Goal: Task Accomplishment & Management: Manage account settings

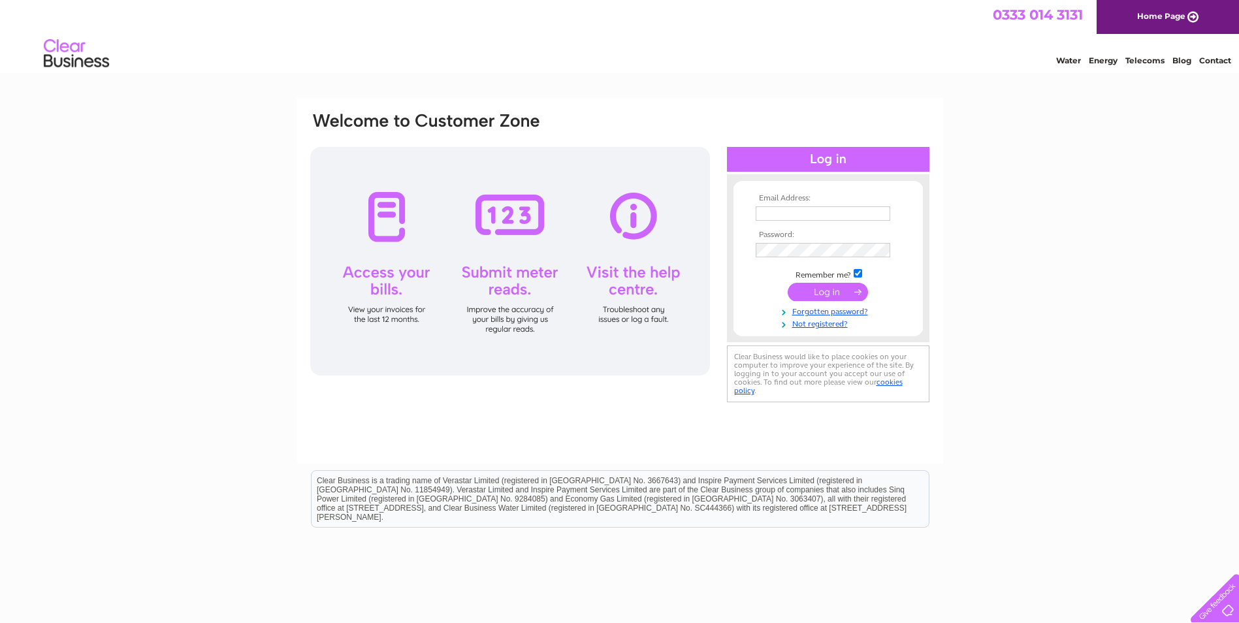
type input "sarah@libertyspace.co.uk"
click at [820, 291] on input "submit" at bounding box center [828, 292] width 80 height 18
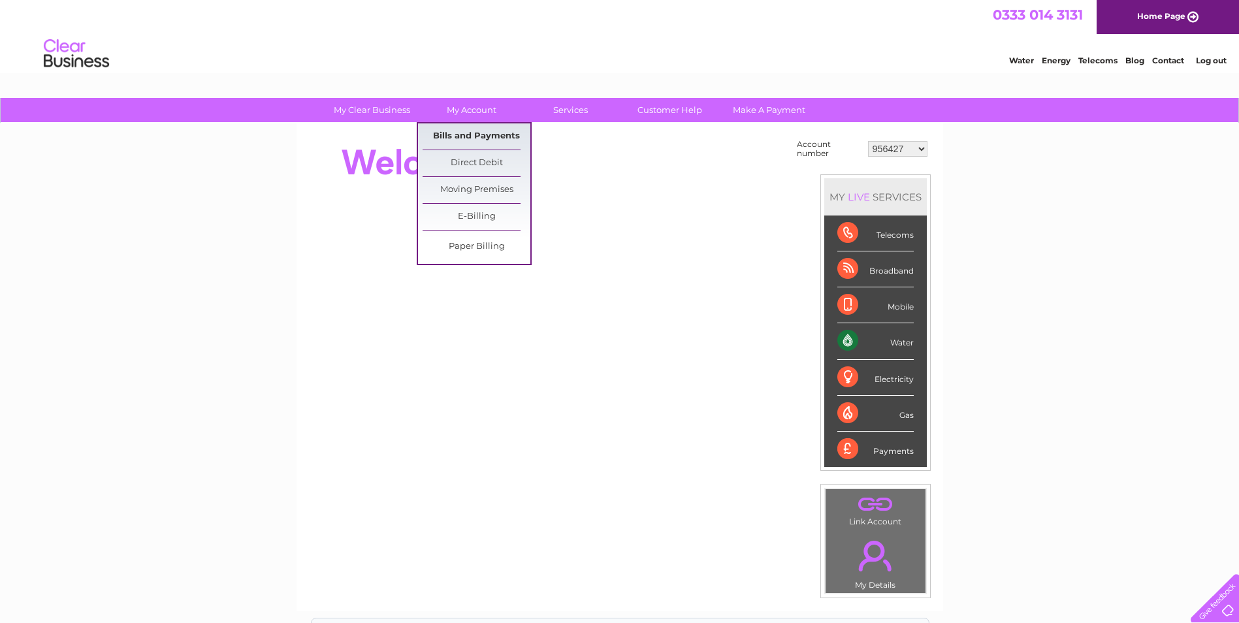
click at [480, 134] on link "Bills and Payments" at bounding box center [477, 136] width 108 height 26
click at [482, 130] on link "Bills and Payments" at bounding box center [477, 136] width 108 height 26
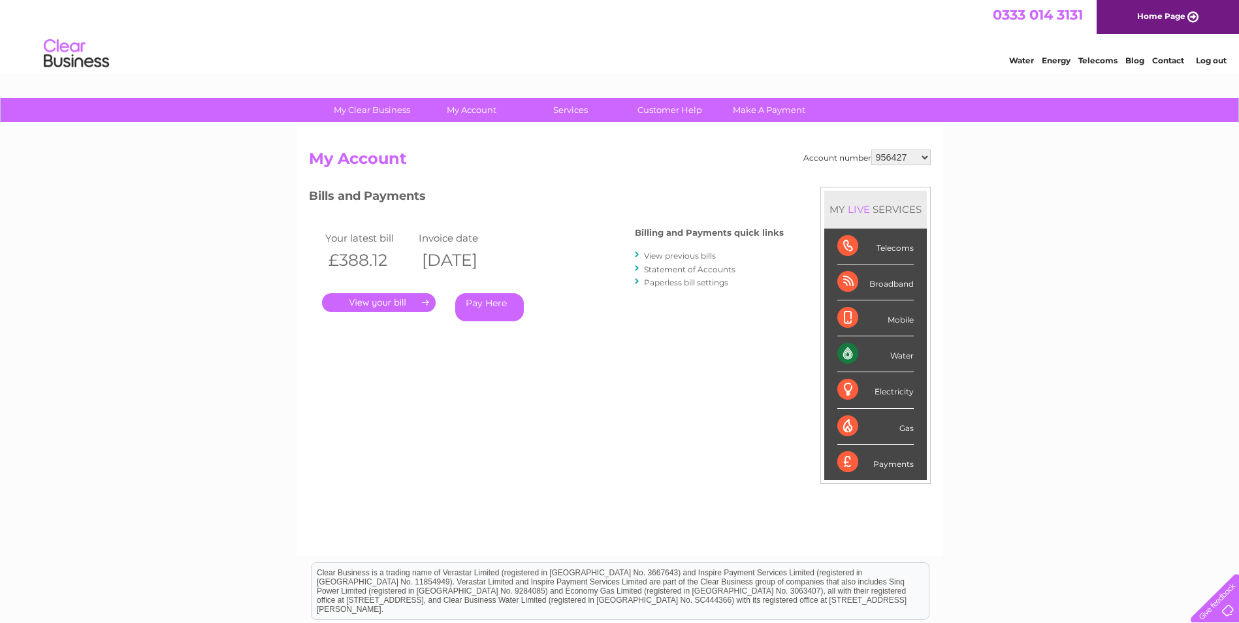
click at [383, 300] on link "." at bounding box center [379, 302] width 114 height 19
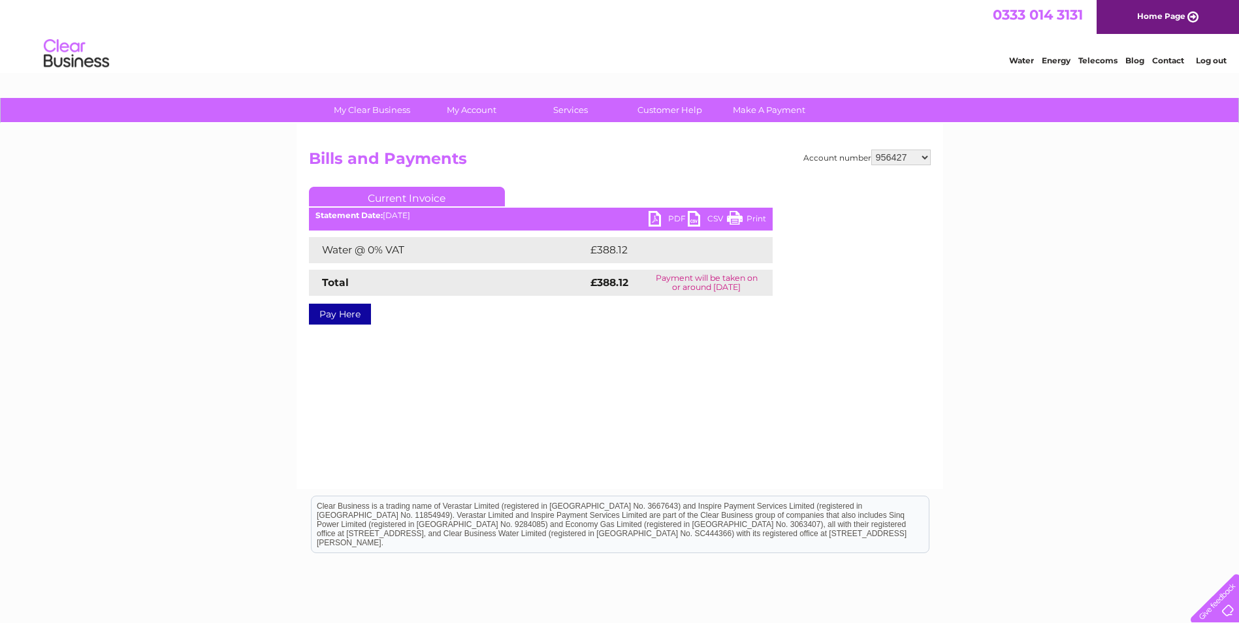
click at [671, 216] on link "PDF" at bounding box center [668, 220] width 39 height 19
click at [926, 157] on select "956427 958162 958169 971610 981204 1104268 1111896 1116366 1131685 30310682" at bounding box center [900, 158] width 59 height 16
select select "958162"
click at [871, 150] on select "956427 958162 958169 971610 981204 1104268 1111896 1116366 1131685 30310682" at bounding box center [900, 158] width 59 height 16
click at [926, 157] on select "956427 958162 958169 971610 981204 1104268 1111896 1116366 1131685 30310682" at bounding box center [900, 158] width 59 height 16
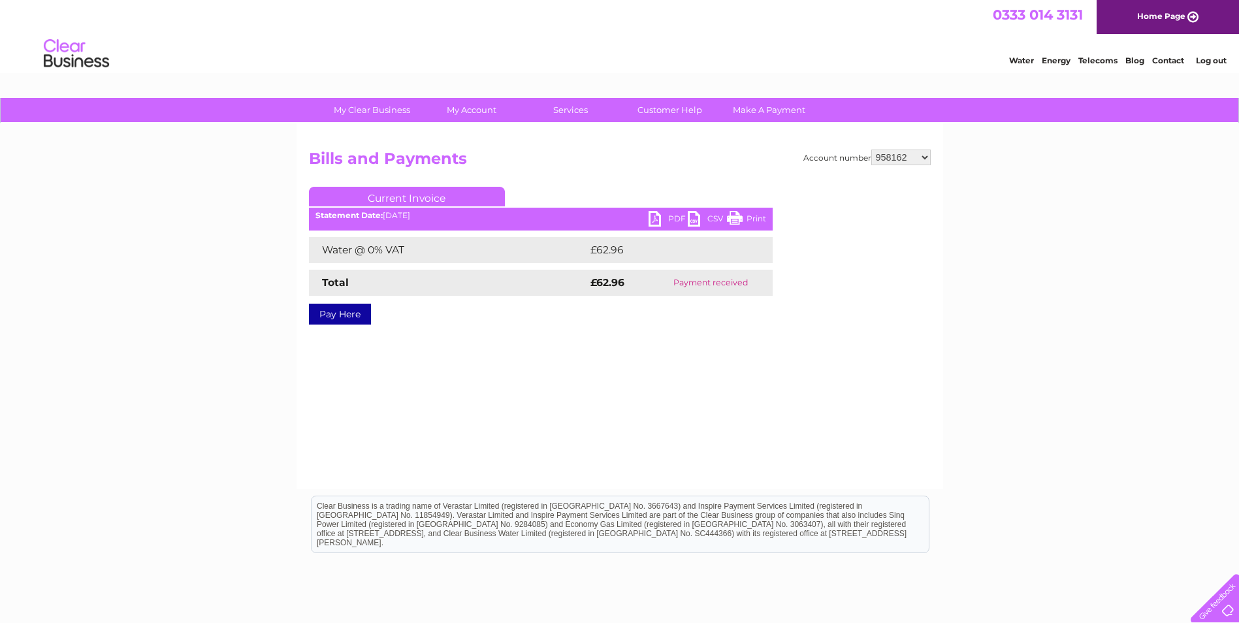
select select "958169"
click at [871, 150] on select "956427 958162 958169 971610 981204 1104268 1111896 1116366 1131685 30310682" at bounding box center [900, 158] width 59 height 16
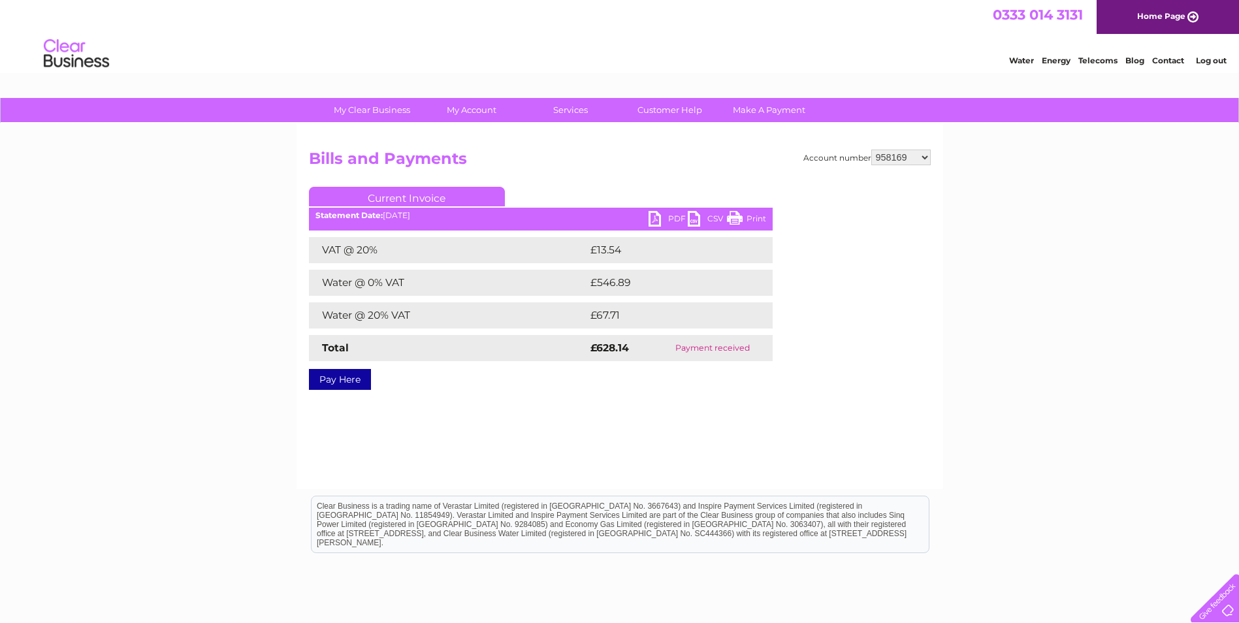
click at [927, 156] on select "956427 958162 958169 971610 981204 1104268 1111896 1116366 1131685 30310682" at bounding box center [900, 158] width 59 height 16
select select "971610"
click at [871, 150] on select "956427 958162 958169 971610 981204 1104268 1111896 1116366 1131685 30310682" at bounding box center [900, 158] width 59 height 16
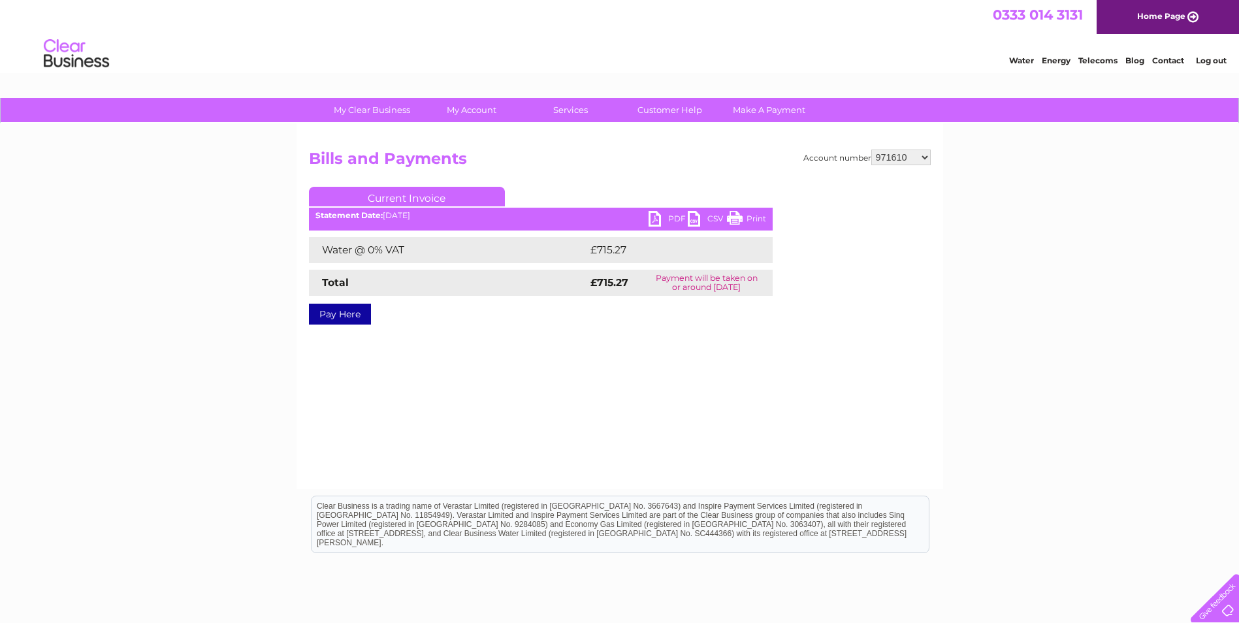
click at [667, 218] on link "PDF" at bounding box center [668, 220] width 39 height 19
click at [922, 159] on select "956427 958162 958169 971610 981204 1104268 1111896 1116366 1131685 30310682" at bounding box center [900, 158] width 59 height 16
select select "981204"
click at [871, 150] on select "956427 958162 958169 971610 981204 1104268 1111896 1116366 1131685 30310682" at bounding box center [900, 158] width 59 height 16
click at [670, 217] on link "PDF" at bounding box center [668, 220] width 39 height 19
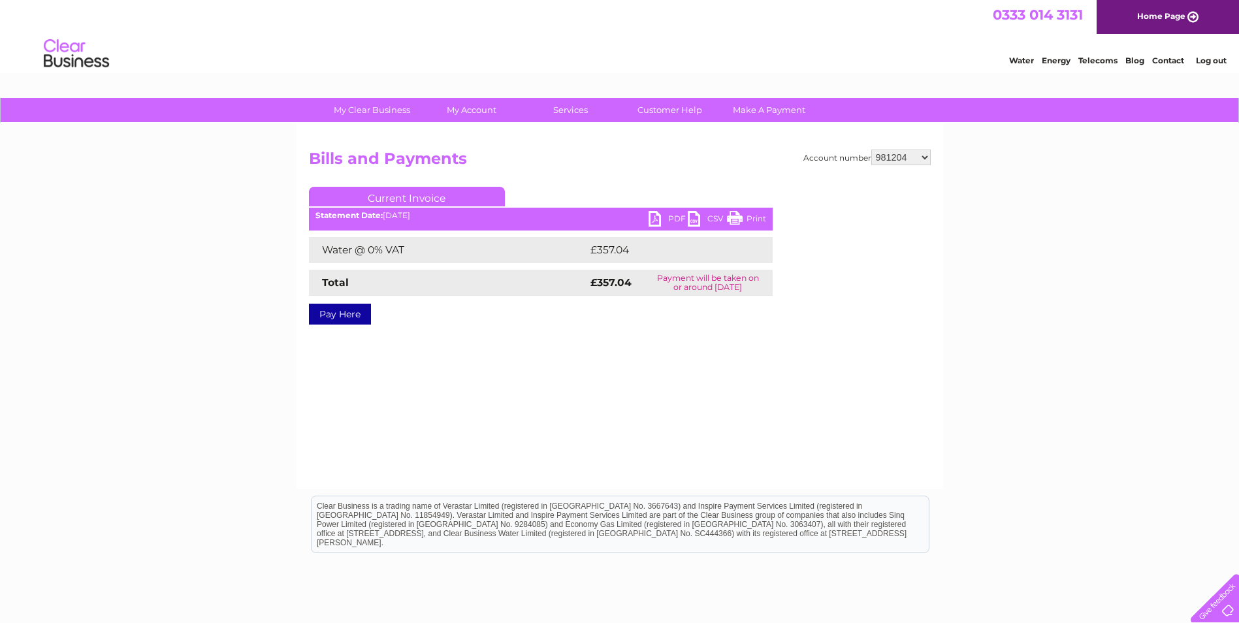
click at [927, 160] on select "956427 958162 958169 971610 981204 1104268 1111896 1116366 1131685 30310682" at bounding box center [900, 158] width 59 height 16
select select "1104268"
click at [871, 150] on select "956427 958162 958169 971610 981204 1104268 1111896 1116366 1131685 30310682" at bounding box center [900, 158] width 59 height 16
click at [928, 157] on select "956427 958162 958169 971610 981204 1104268 1111896 1116366 1131685 30310682" at bounding box center [900, 158] width 59 height 16
select select "1111896"
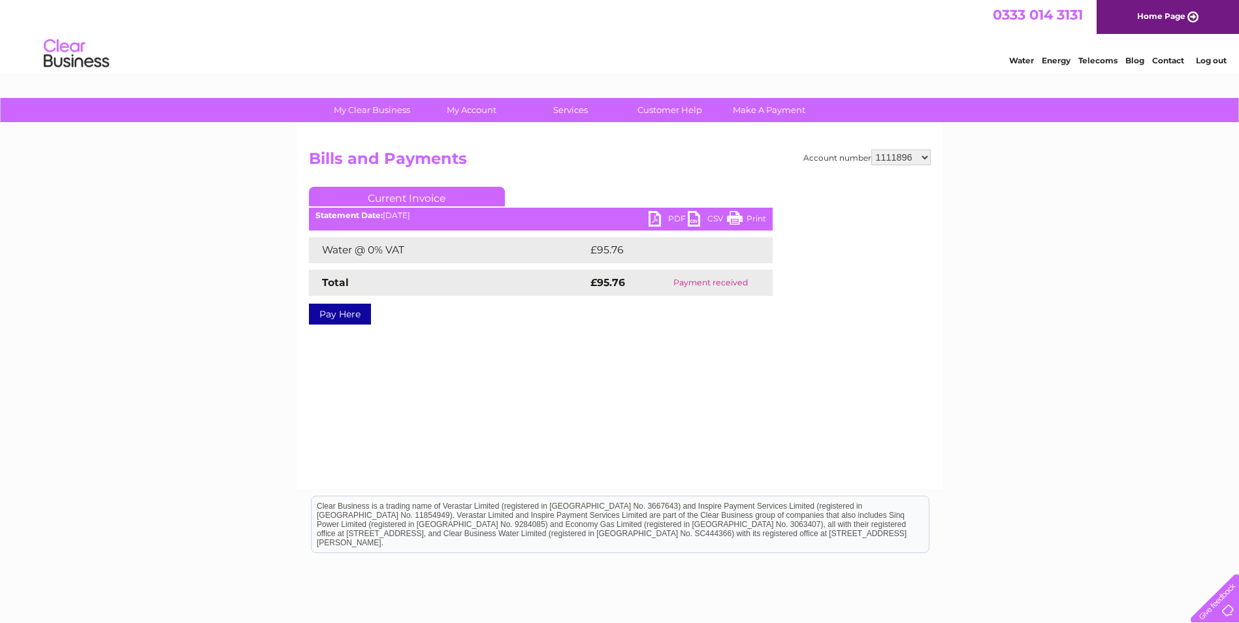
click at [871, 150] on select "956427 958162 958169 971610 981204 1104268 1111896 1116366 1131685 30310682" at bounding box center [900, 158] width 59 height 16
click at [670, 219] on link "PDF" at bounding box center [668, 220] width 39 height 19
click at [924, 156] on select "956427 958162 958169 971610 981204 1104268 1111896 1116366 1131685 30310682" at bounding box center [900, 158] width 59 height 16
select select "1116366"
click at [871, 150] on select "956427 958162 958169 971610 981204 1104268 1111896 1116366 1131685 30310682" at bounding box center [900, 158] width 59 height 16
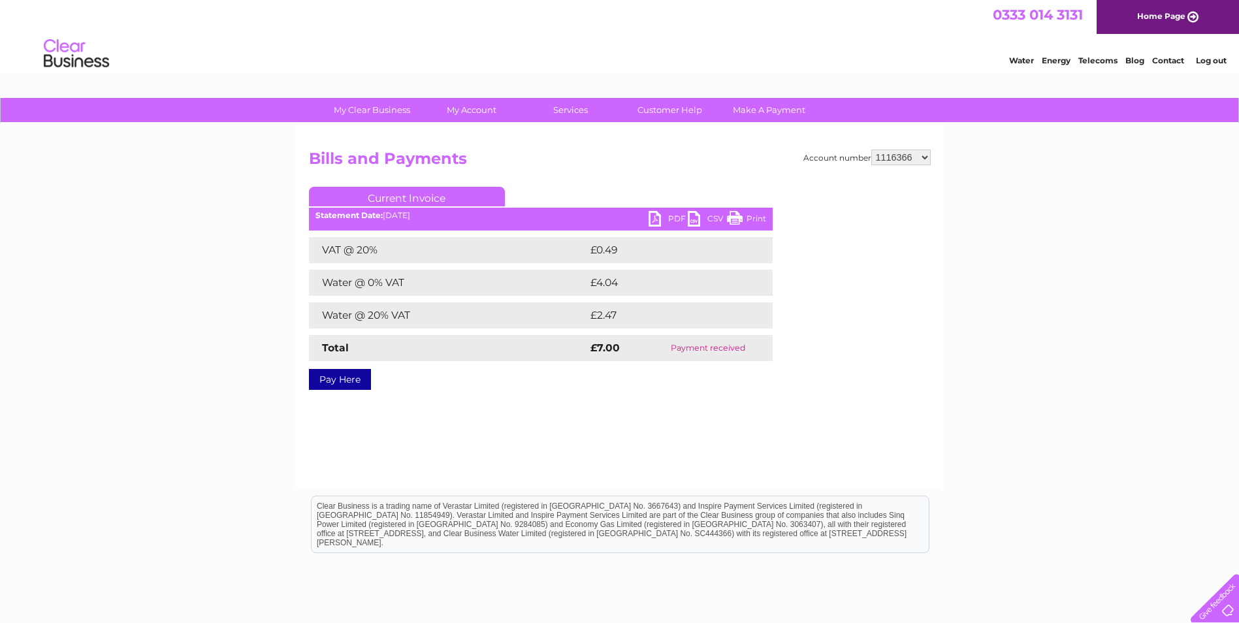
click at [926, 159] on select "956427 958162 958169 971610 981204 1104268 1111896 1116366 1131685 30310682" at bounding box center [900, 158] width 59 height 16
select select "1131685"
click at [871, 150] on select "956427 958162 958169 971610 981204 1104268 1111896 1116366 1131685 30310682" at bounding box center [900, 158] width 59 height 16
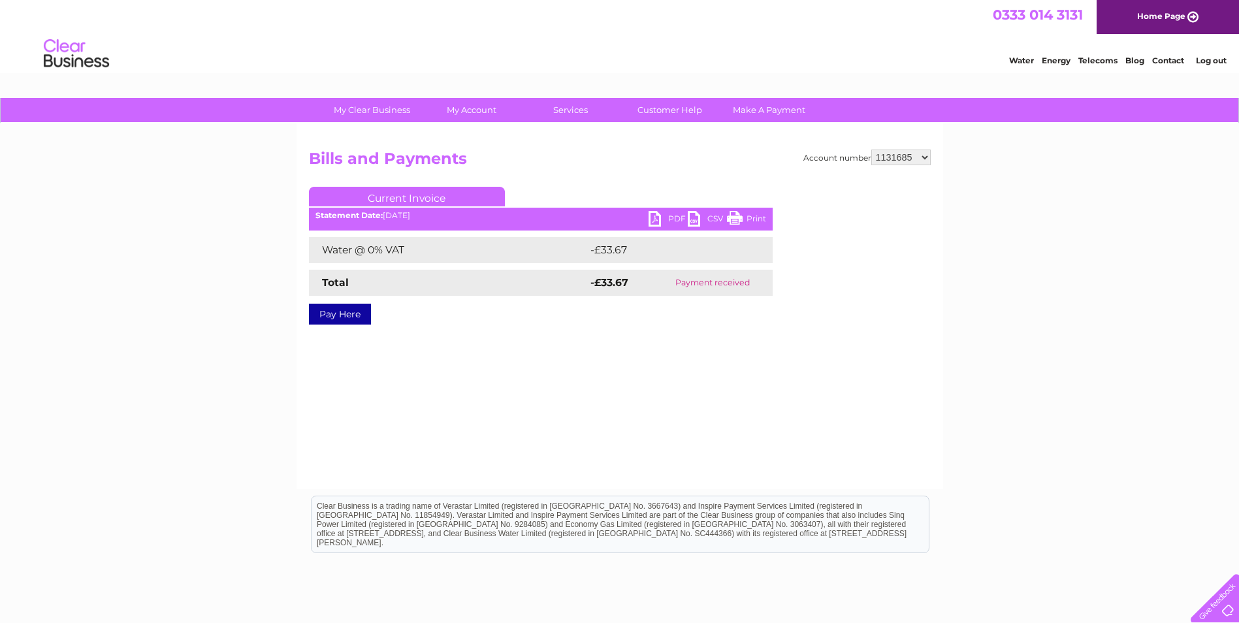
click at [925, 156] on select "956427 958162 958169 971610 981204 1104268 1111896 1116366 1131685 30310682" at bounding box center [900, 158] width 59 height 16
select select "30310682"
click at [871, 150] on select "956427 958162 958169 971610 981204 1104268 1111896 1116366 1131685 30310682" at bounding box center [900, 158] width 59 height 16
click at [666, 216] on link "PDF" at bounding box center [668, 220] width 39 height 19
click at [653, 218] on link "PDF" at bounding box center [668, 220] width 39 height 19
